Goal: Information Seeking & Learning: Learn about a topic

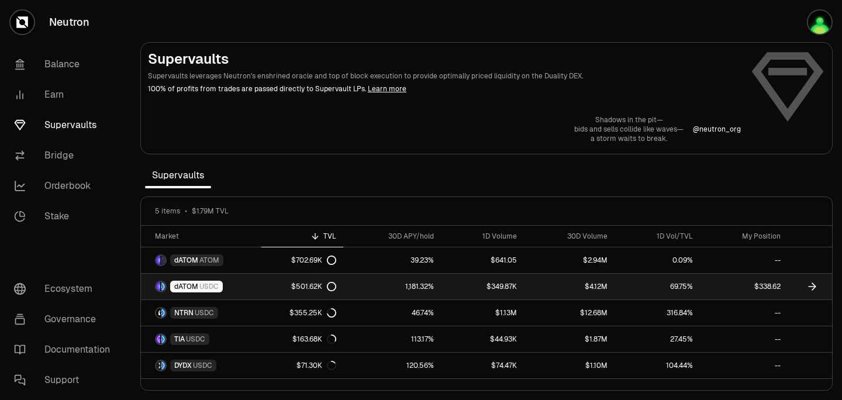
click at [813, 289] on icon at bounding box center [814, 286] width 4 height 7
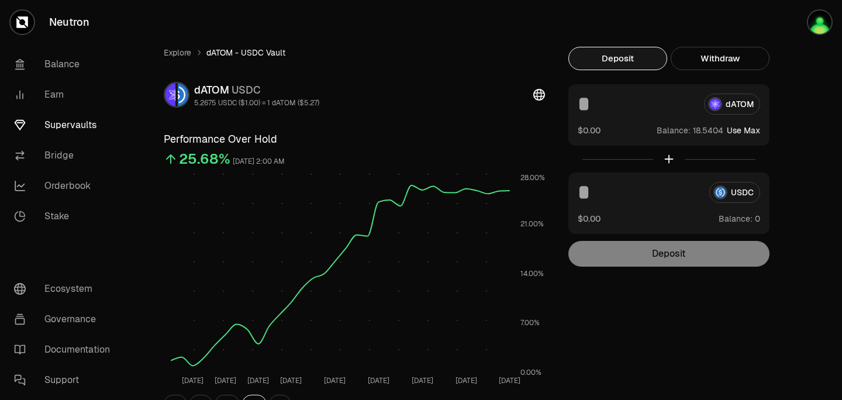
click at [748, 130] on button "Use Max" at bounding box center [743, 131] width 33 height 12
type input "*********"
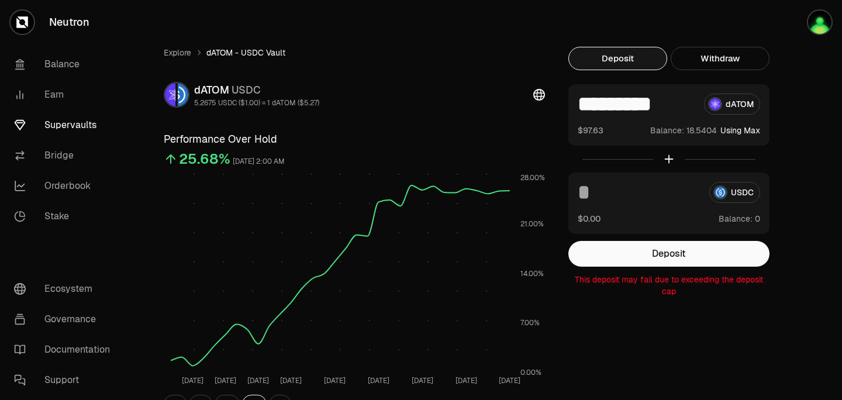
click at [80, 127] on link "Supervaults" at bounding box center [66, 125] width 122 height 30
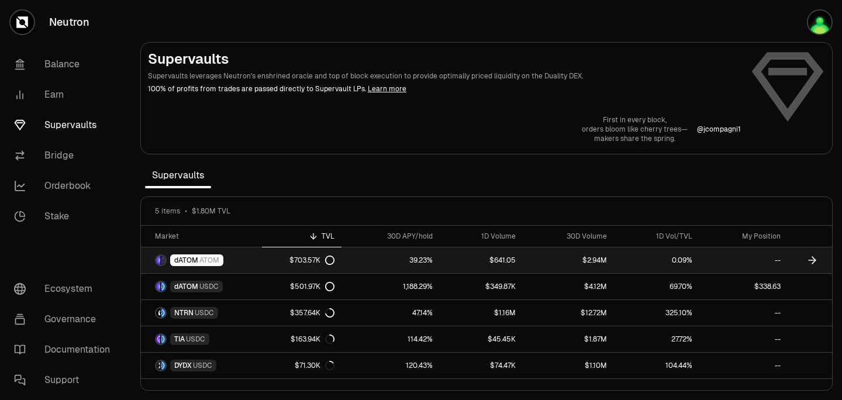
click at [821, 258] on link at bounding box center [809, 260] width 44 height 26
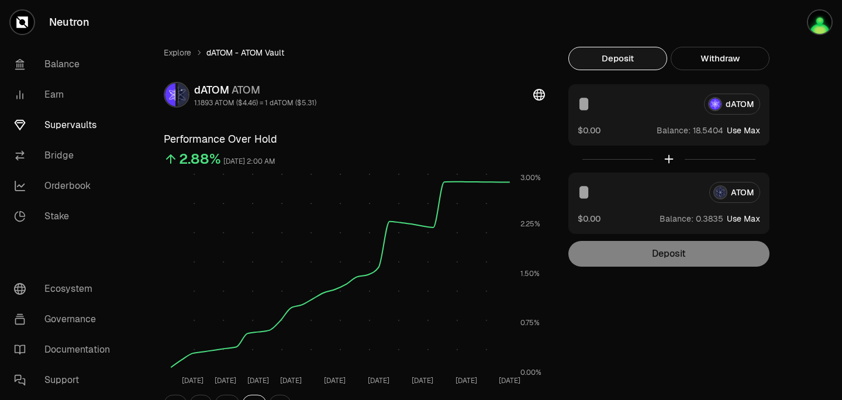
click at [74, 128] on link "Supervaults" at bounding box center [66, 125] width 122 height 30
